Goal: Use online tool/utility: Use online tool/utility

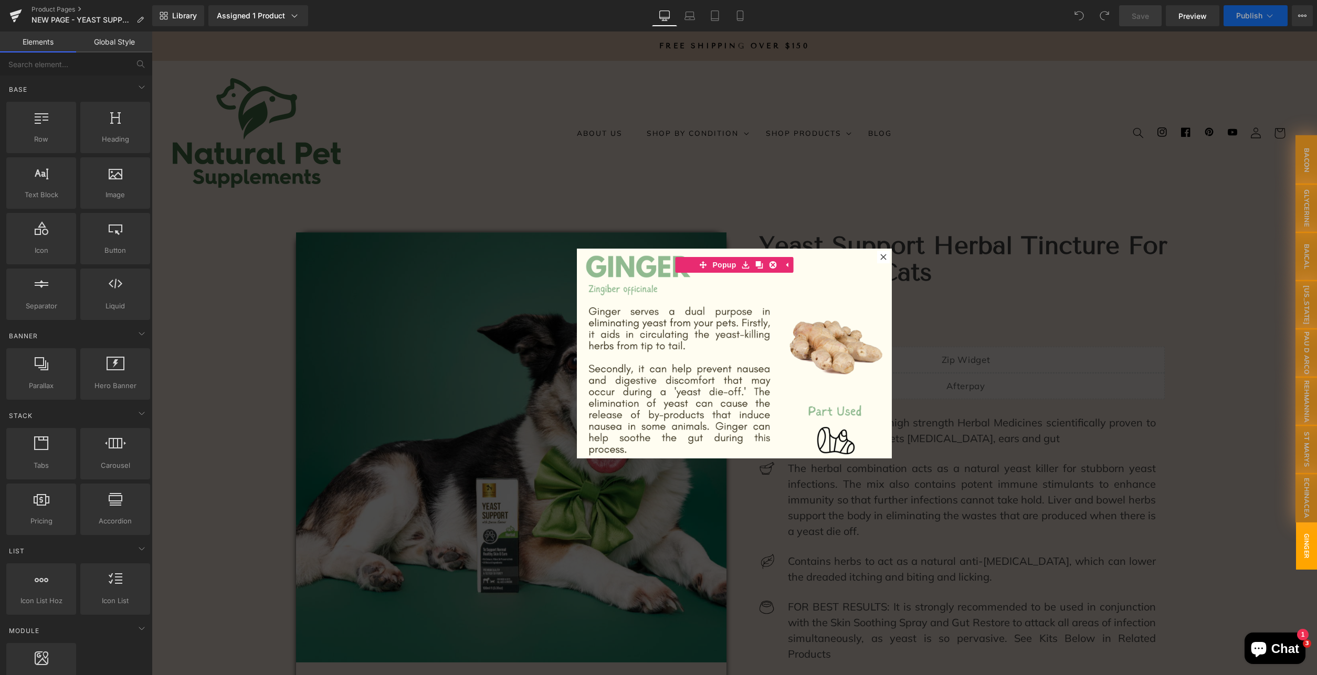
click at [457, 198] on div at bounding box center [734, 353] width 1165 height 644
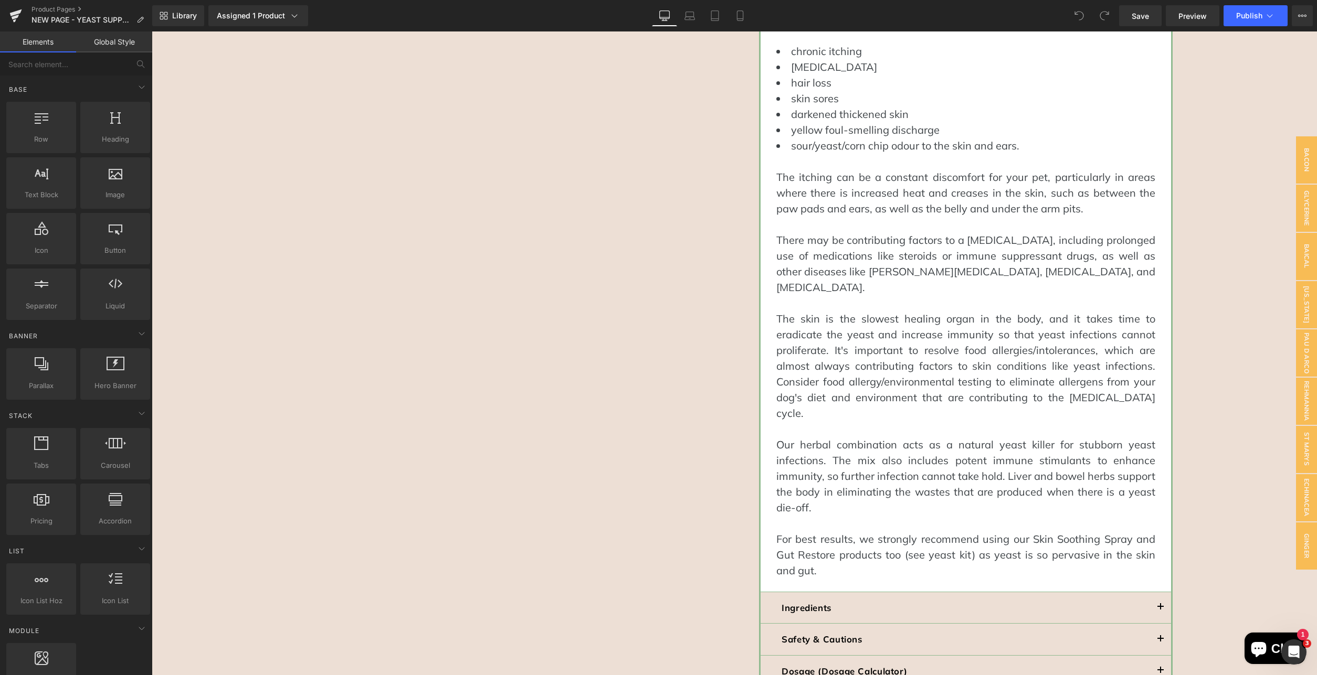
scroll to position [1017, 0]
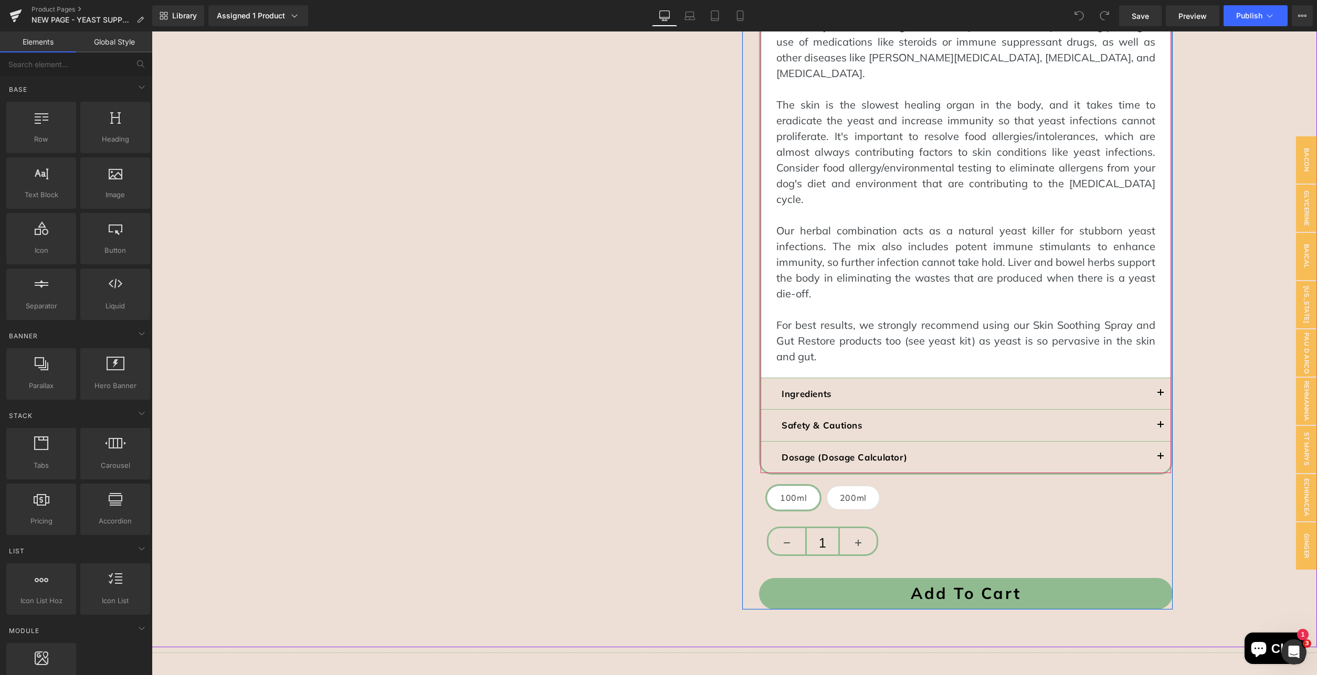
click at [1154, 442] on button "button" at bounding box center [1160, 457] width 21 height 31
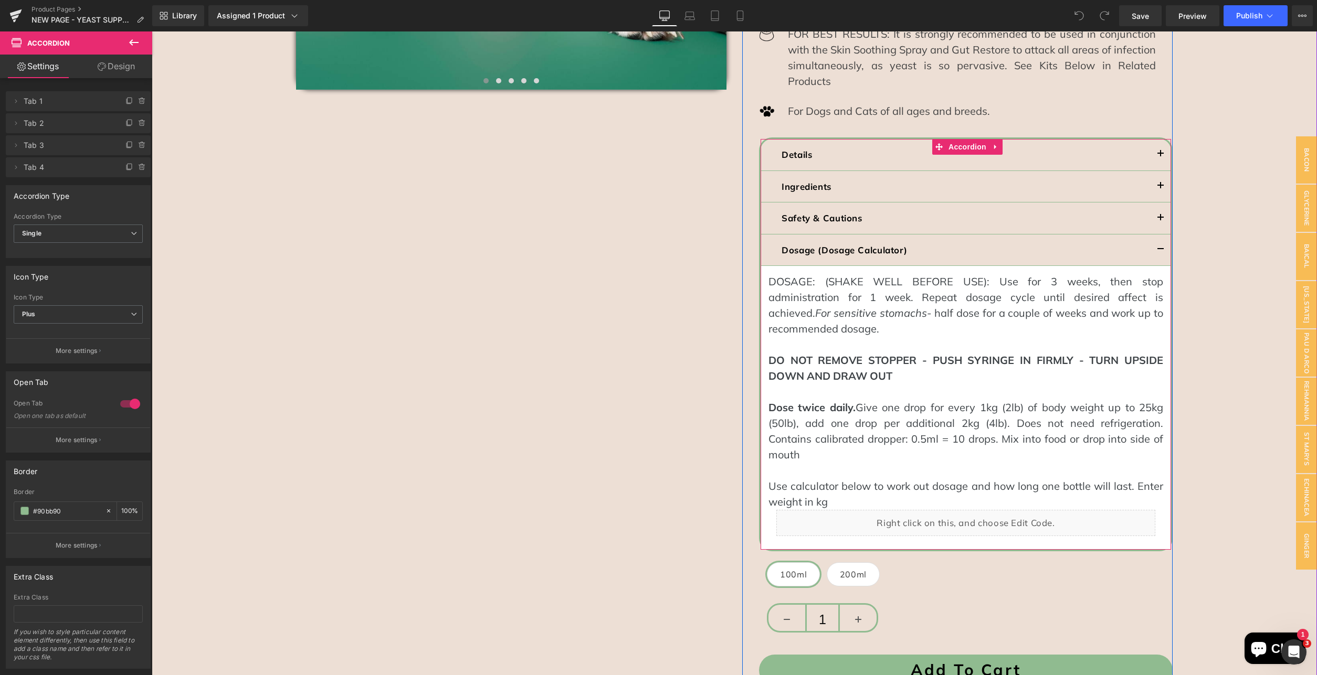
scroll to position [587, 0]
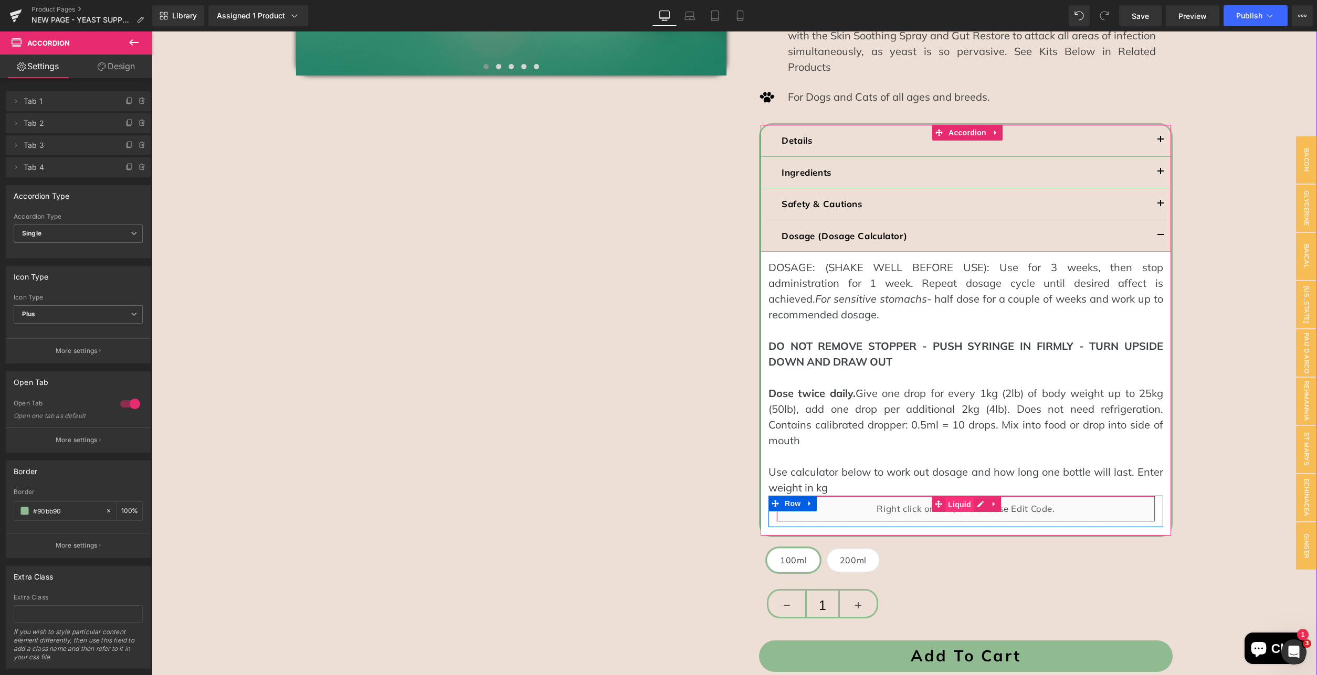
click at [959, 497] on span "Liquid" at bounding box center [959, 505] width 28 height 16
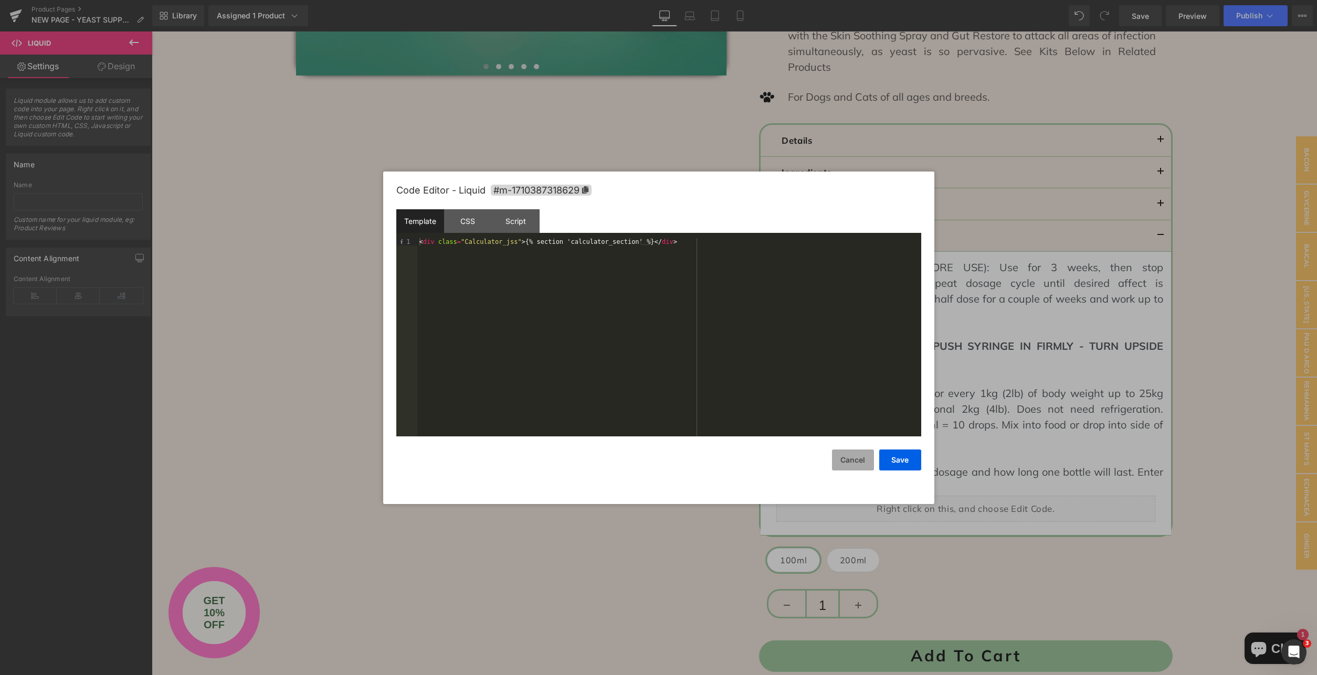
click at [856, 462] on button "Cancel" at bounding box center [853, 460] width 42 height 21
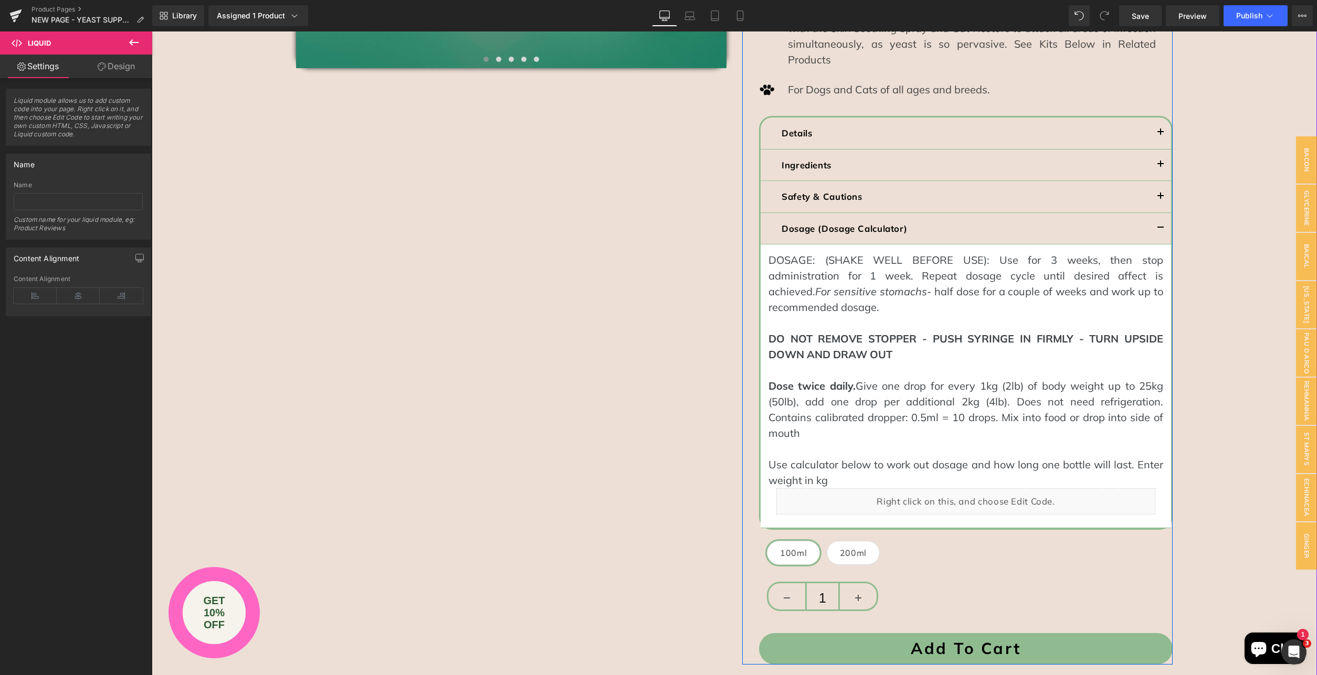
scroll to position [642, 0]
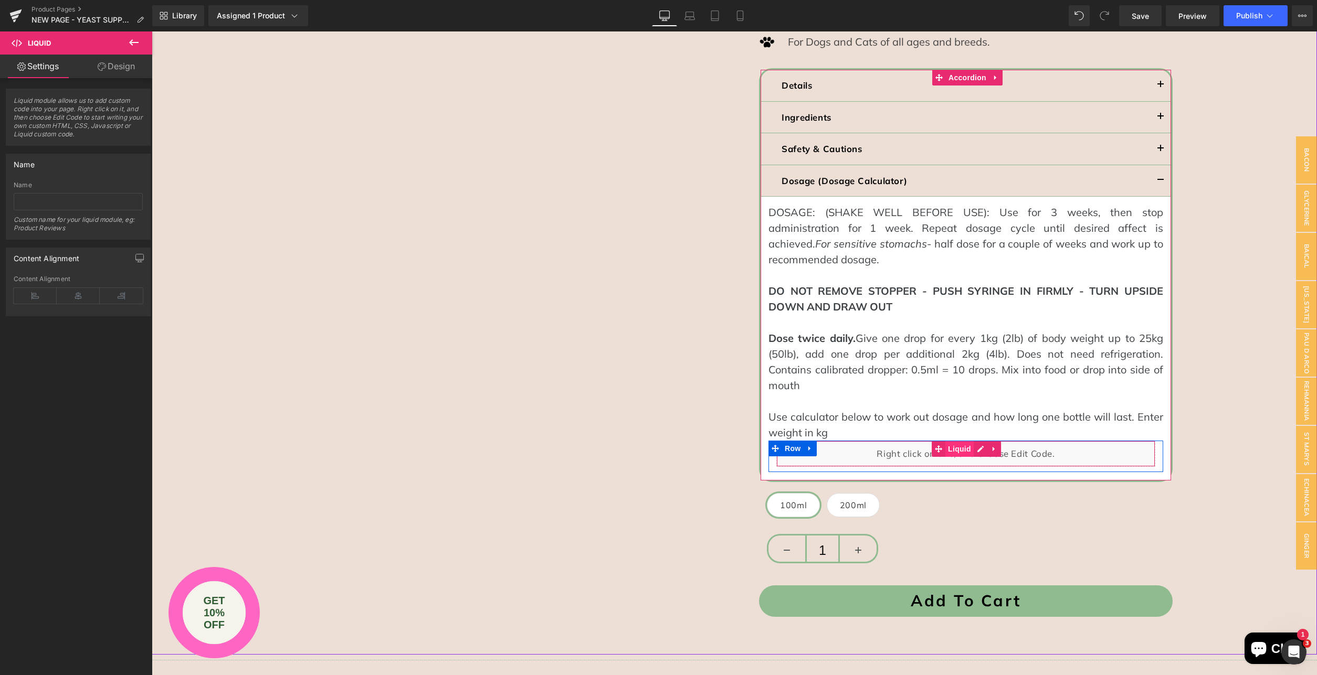
click at [954, 441] on span "Liquid" at bounding box center [959, 449] width 28 height 16
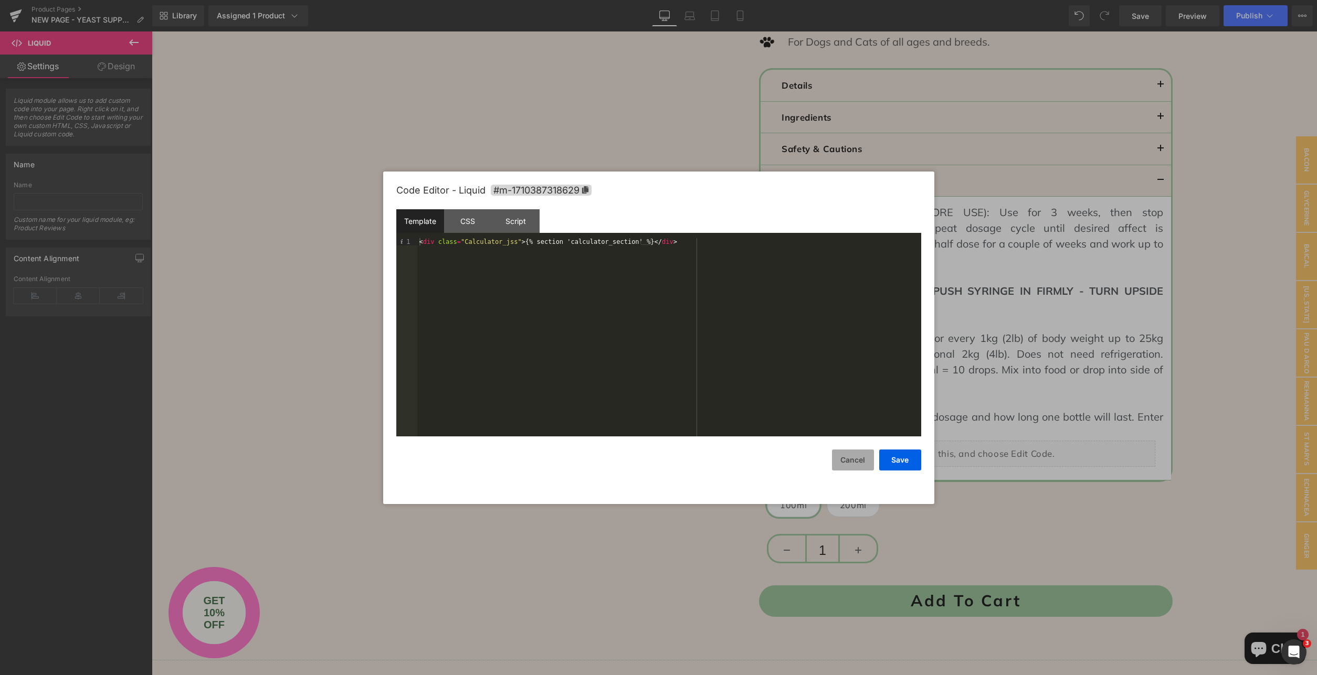
click at [855, 462] on button "Cancel" at bounding box center [853, 460] width 42 height 21
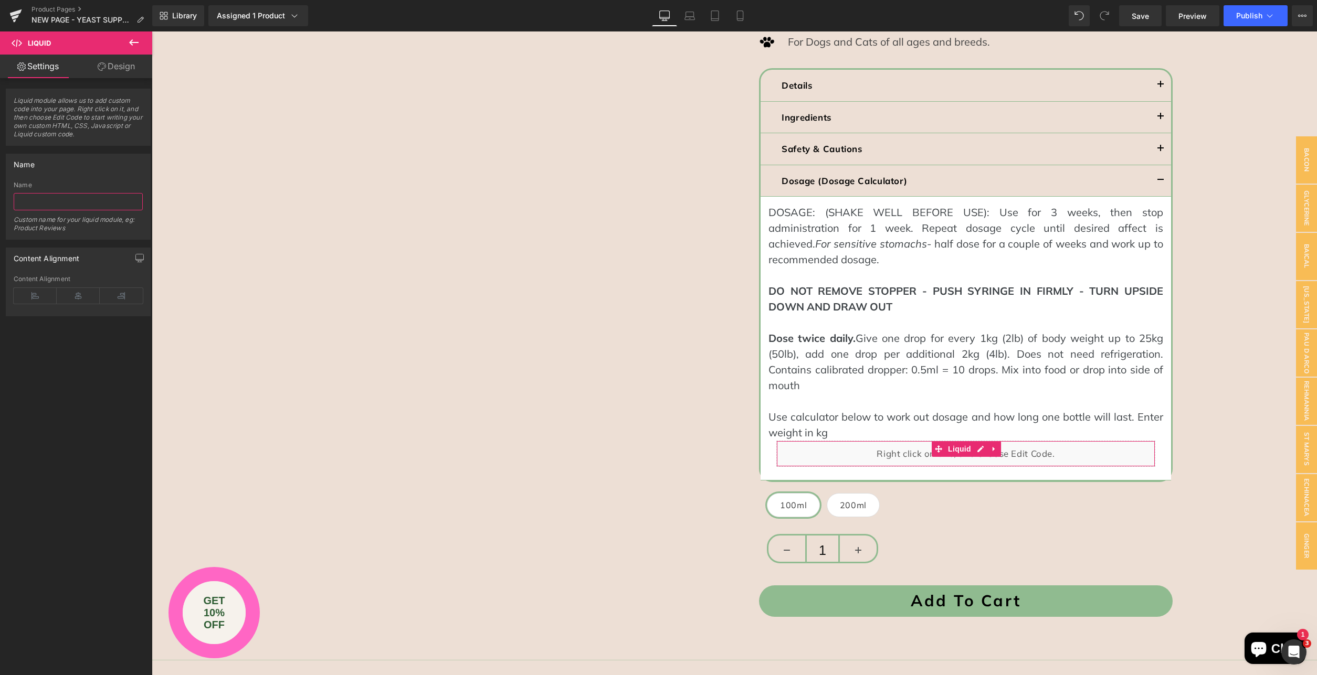
click at [41, 204] on input "text" at bounding box center [78, 201] width 129 height 17
click at [961, 441] on span "Liquid" at bounding box center [959, 449] width 28 height 16
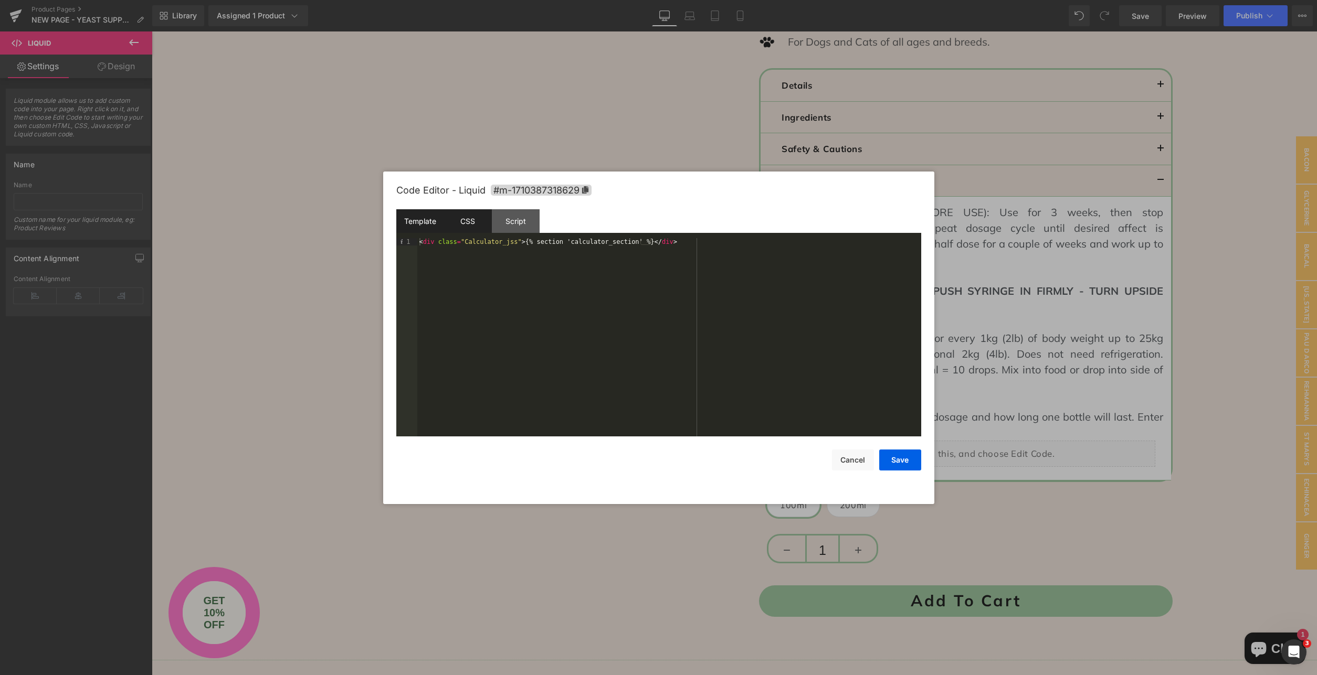
click at [464, 222] on div "CSS" at bounding box center [468, 221] width 48 height 24
click at [510, 221] on div "Script" at bounding box center [516, 221] width 48 height 24
click at [426, 221] on div "Template" at bounding box center [420, 221] width 48 height 24
click at [474, 220] on div "CSS" at bounding box center [468, 221] width 48 height 24
click at [322, 78] on div at bounding box center [658, 337] width 1317 height 675
